Goal: Navigation & Orientation: Find specific page/section

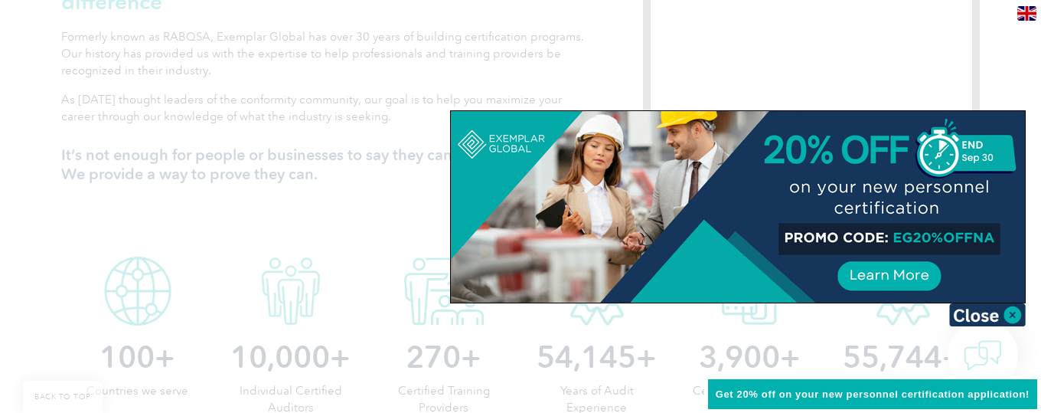
scroll to position [602, 0]
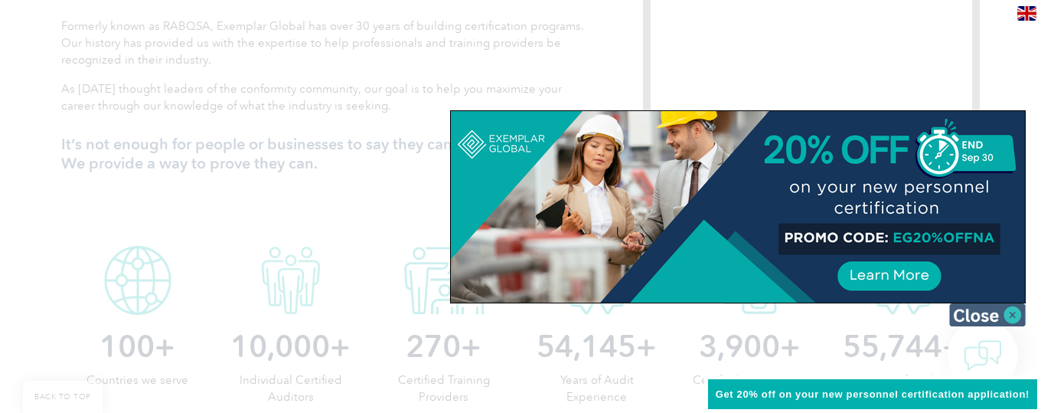
click at [1010, 315] on img at bounding box center [987, 314] width 77 height 23
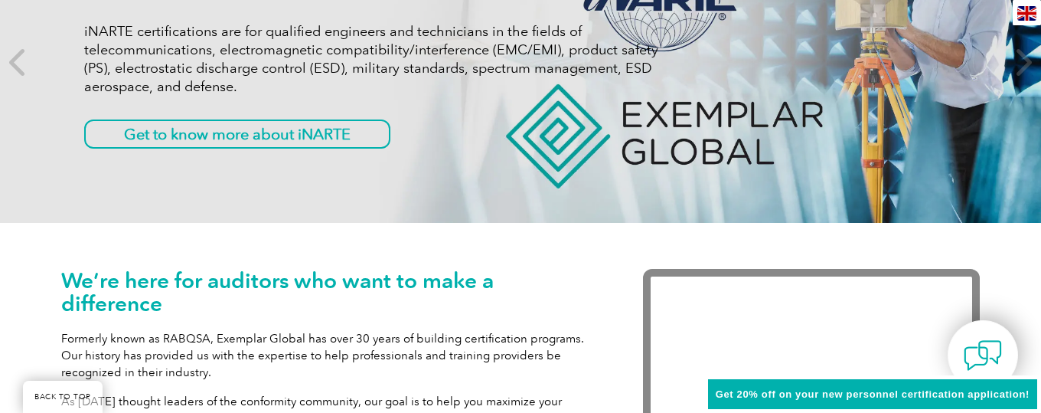
scroll to position [0, 0]
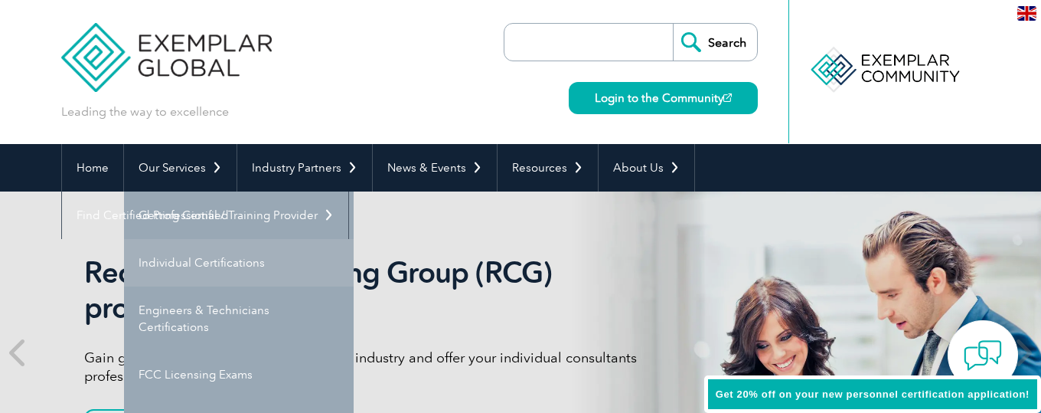
click at [209, 256] on link "Individual Certifications" at bounding box center [239, 262] width 230 height 47
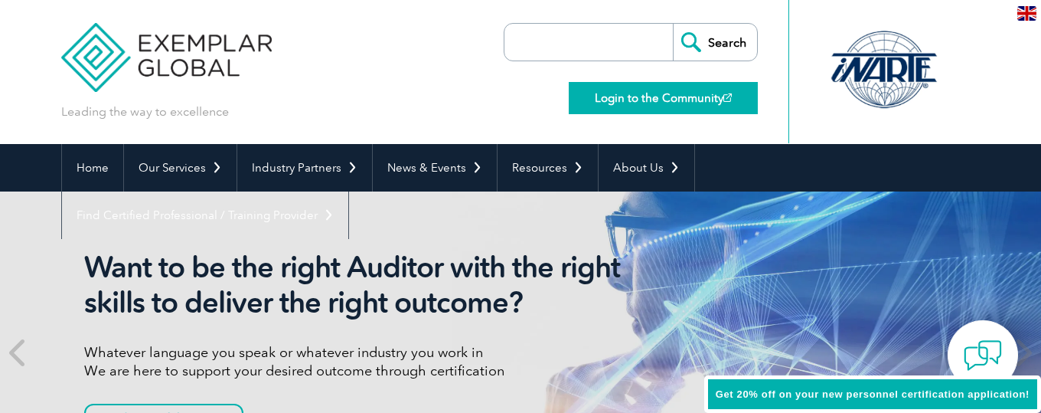
click at [713, 104] on link "Login to the Community" at bounding box center [663, 98] width 189 height 32
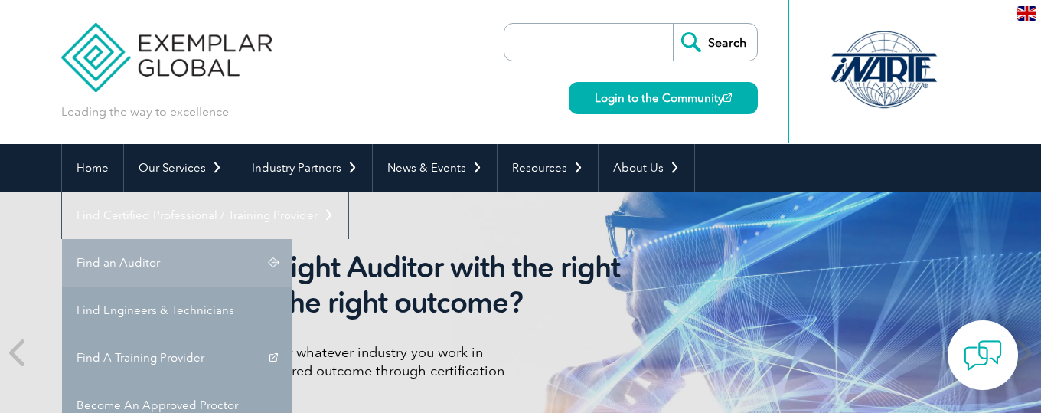
click at [292, 239] on link "Find an Auditor" at bounding box center [177, 262] width 230 height 47
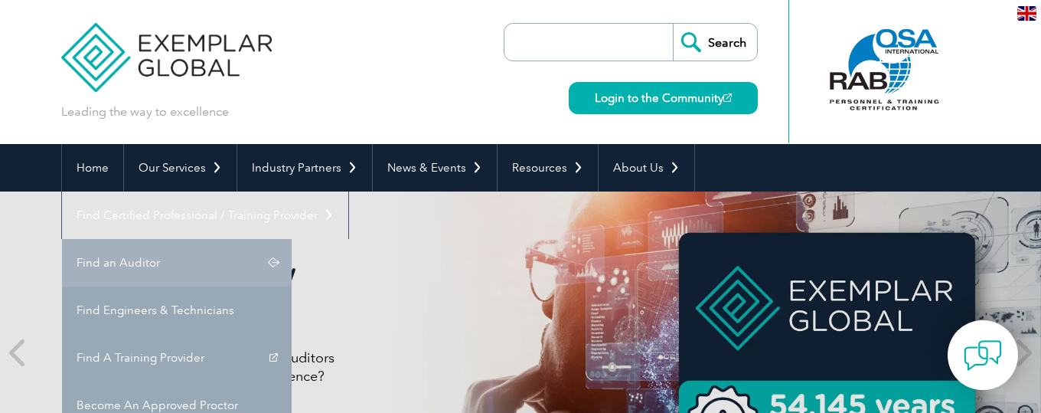
click at [292, 239] on link "Find an Auditor" at bounding box center [177, 262] width 230 height 47
